Goal: Book appointment/travel/reservation

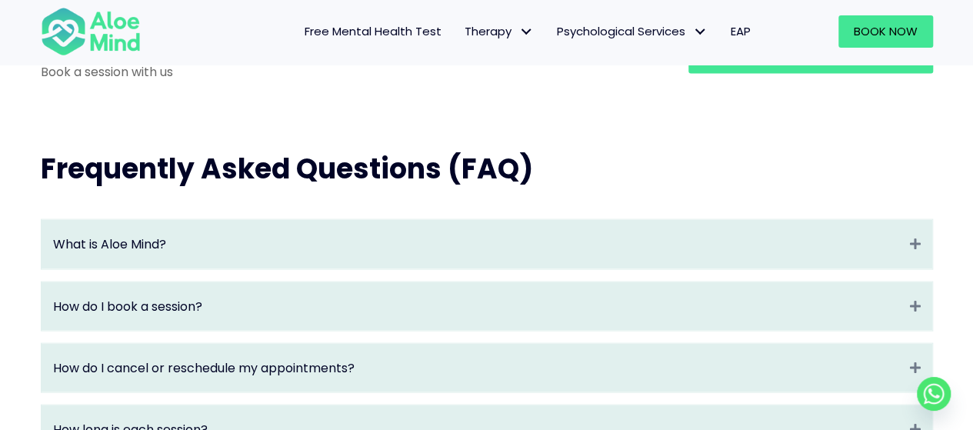
scroll to position [1458, 0]
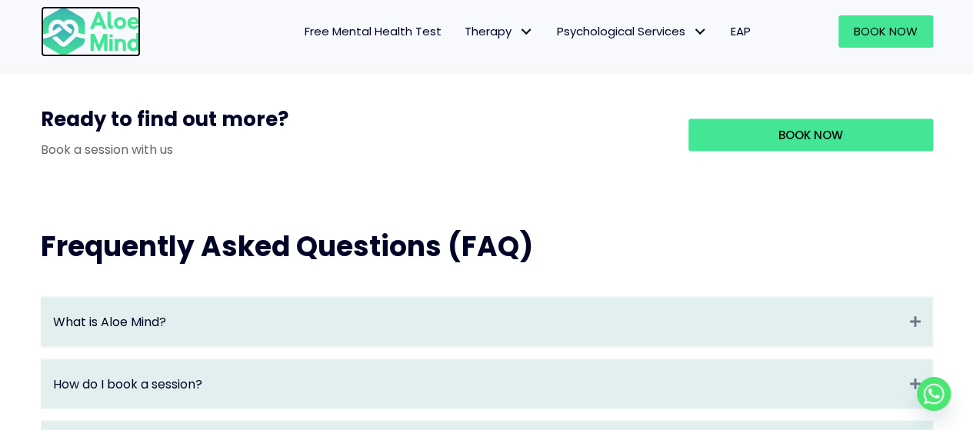
click at [111, 35] on img at bounding box center [91, 31] width 100 height 51
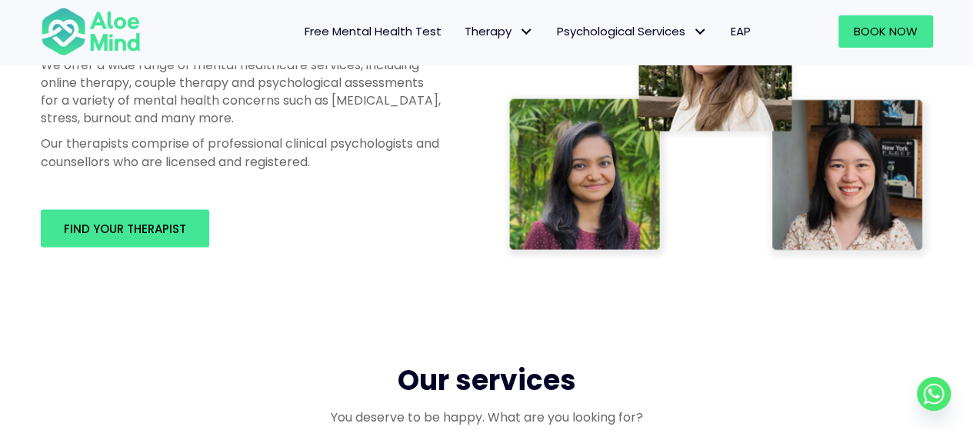
scroll to position [923, 0]
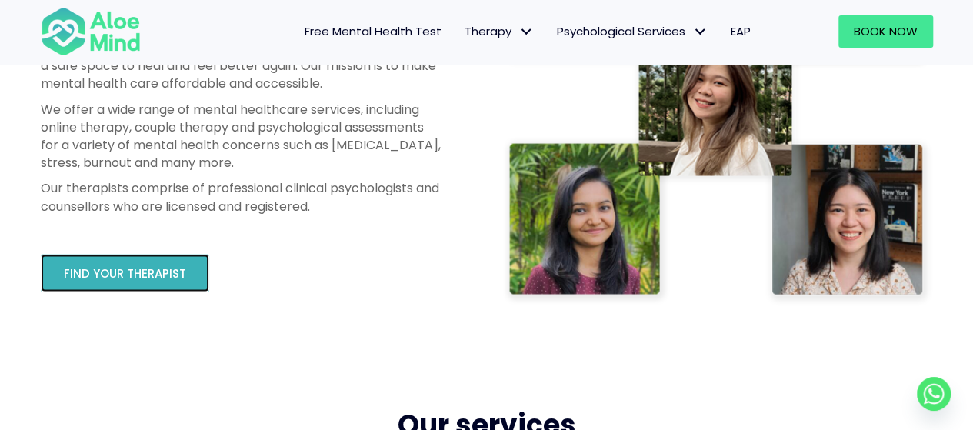
click at [108, 256] on link "Find your therapist" at bounding box center [125, 273] width 168 height 38
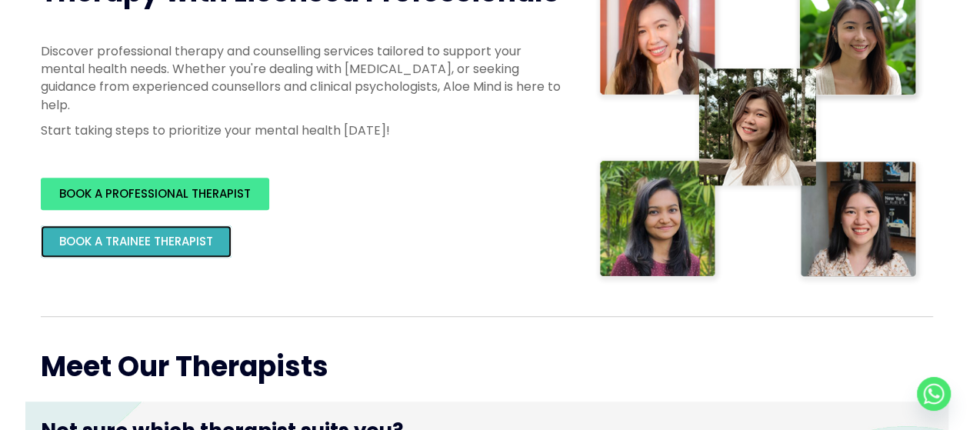
click at [215, 233] on link "BOOK A TRAINEE THERAPIST" at bounding box center [136, 241] width 191 height 32
